Goal: Transaction & Acquisition: Purchase product/service

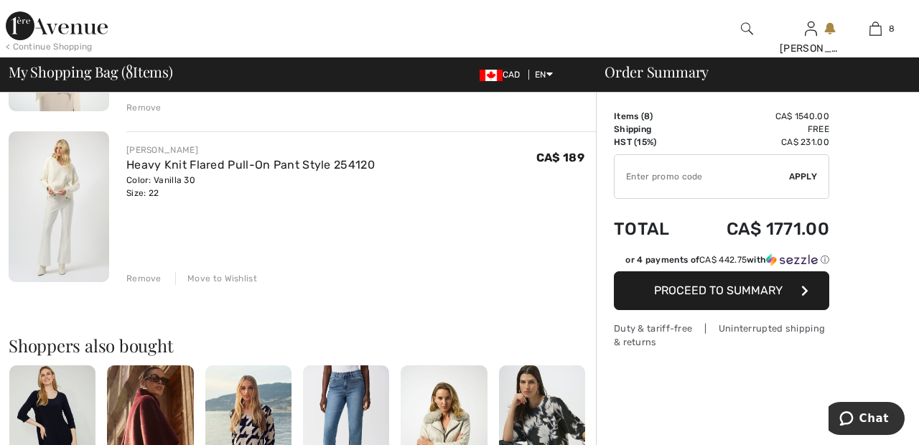
scroll to position [1313, 0]
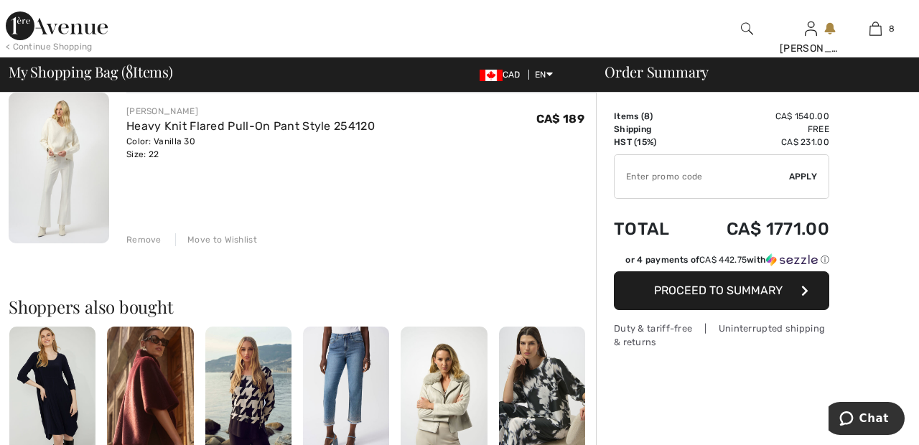
click at [231, 236] on div "Move to Wishlist" at bounding box center [216, 239] width 82 height 13
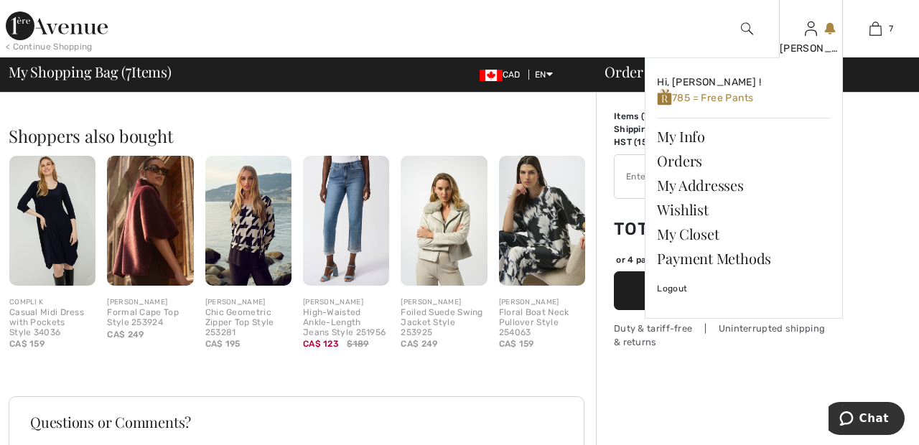
click at [814, 32] on img at bounding box center [811, 28] width 12 height 17
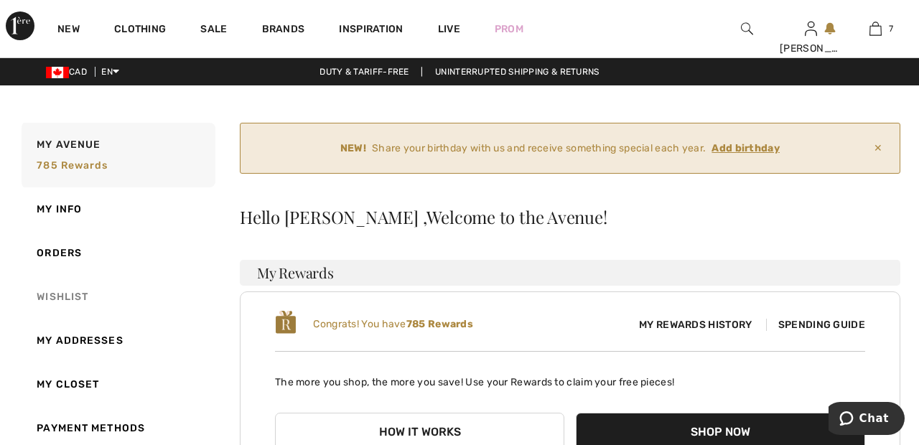
click at [74, 296] on link "Wishlist" at bounding box center [117, 297] width 197 height 44
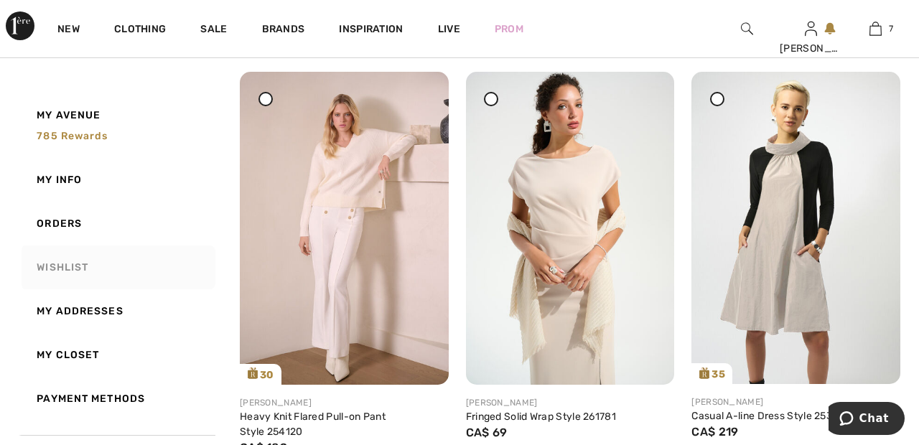
scroll to position [266, 0]
click at [342, 280] on img at bounding box center [344, 227] width 209 height 313
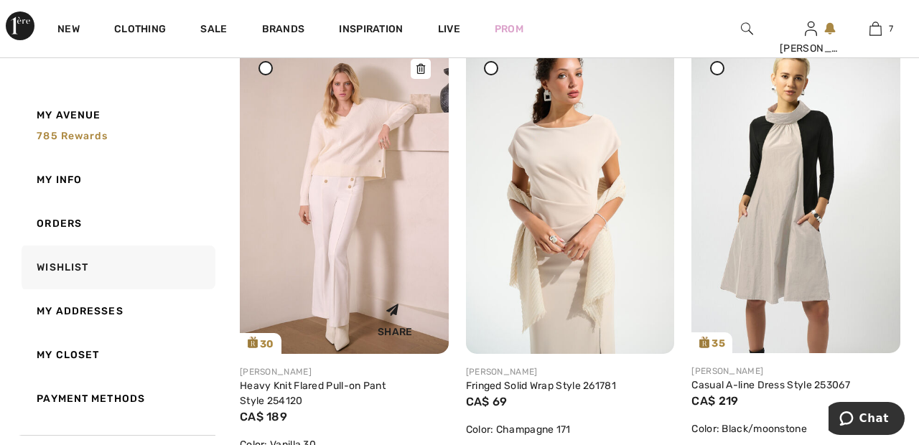
scroll to position [335, 0]
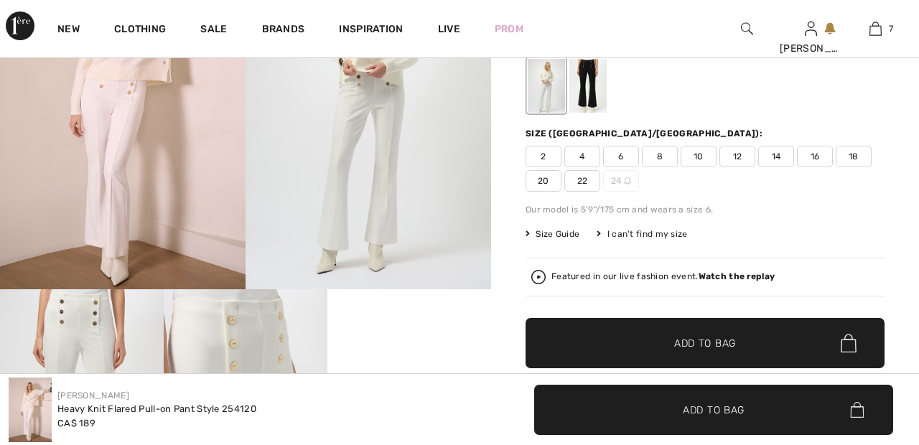
scroll to position [170, 0]
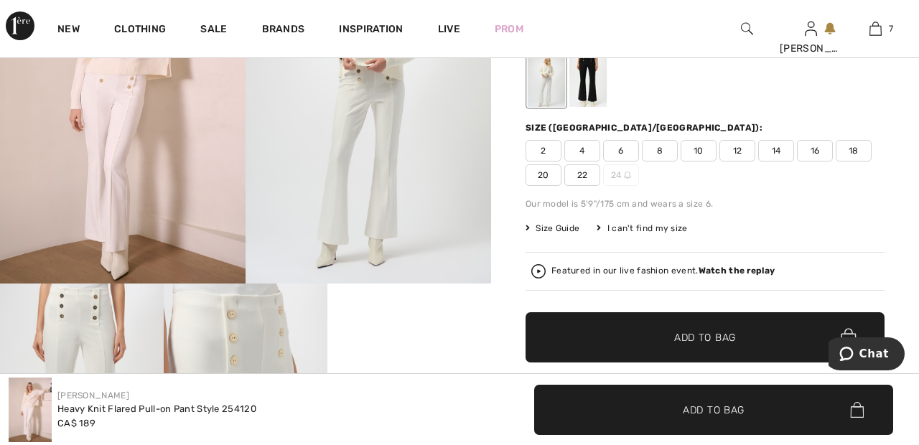
click at [592, 172] on span "22" at bounding box center [582, 175] width 36 height 22
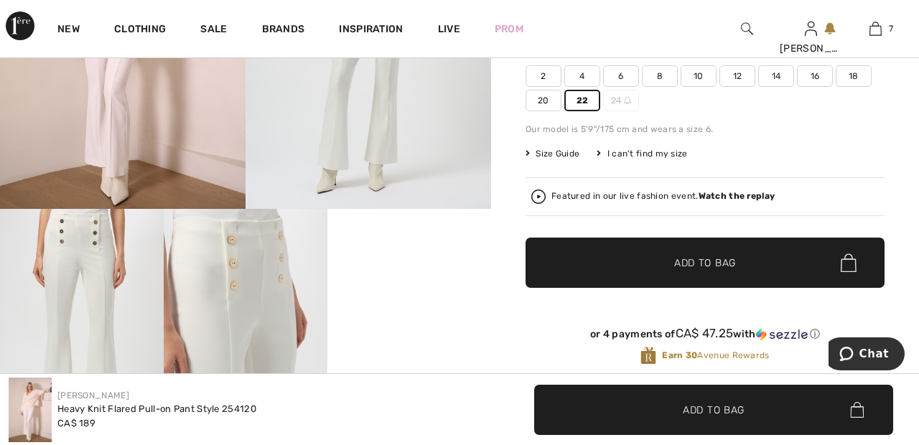
scroll to position [246, 0]
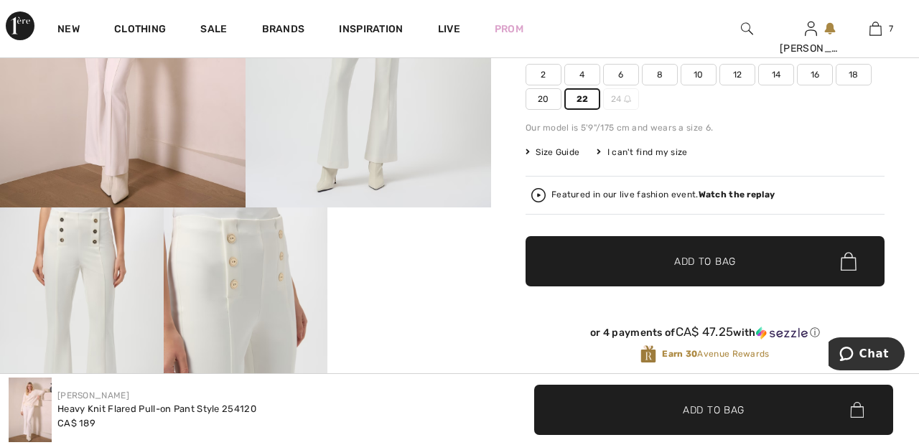
click at [714, 264] on span "Add to Bag" at bounding box center [705, 261] width 62 height 15
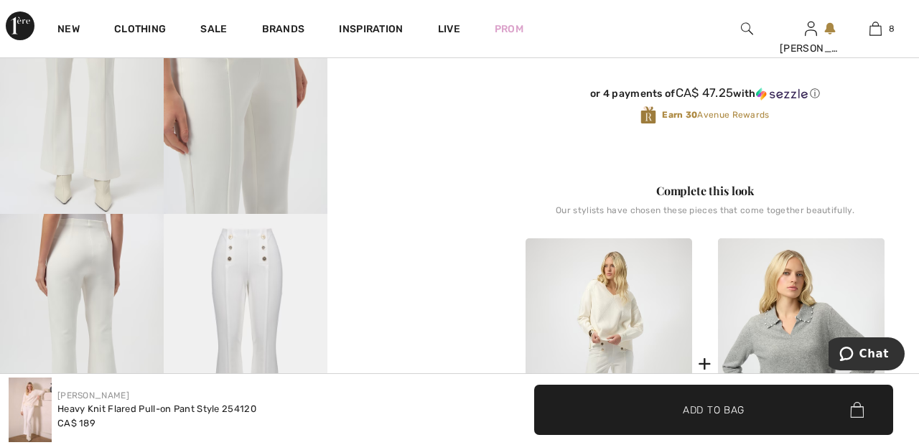
scroll to position [0, 0]
